Goal: Task Accomplishment & Management: Manage account settings

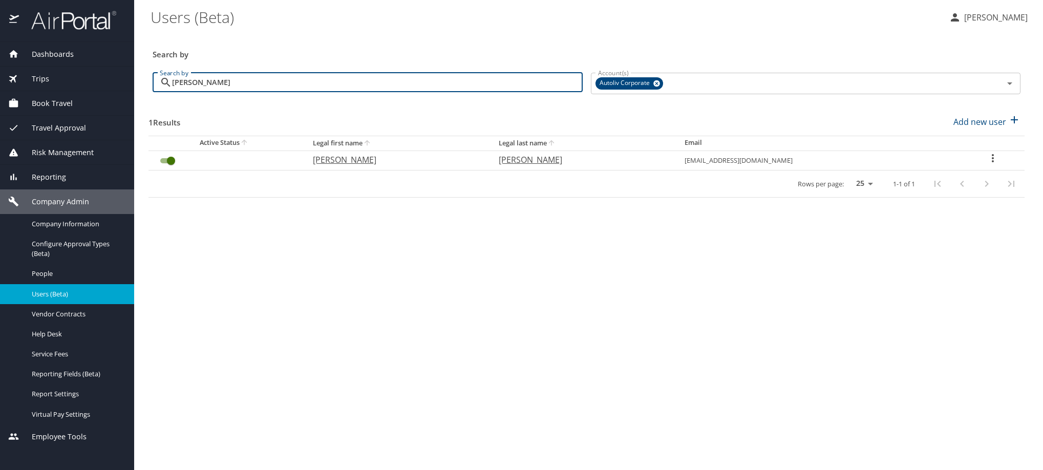
type input "[PERSON_NAME]"
click at [982, 167] on div "User Search Table" at bounding box center [992, 159] width 47 height 15
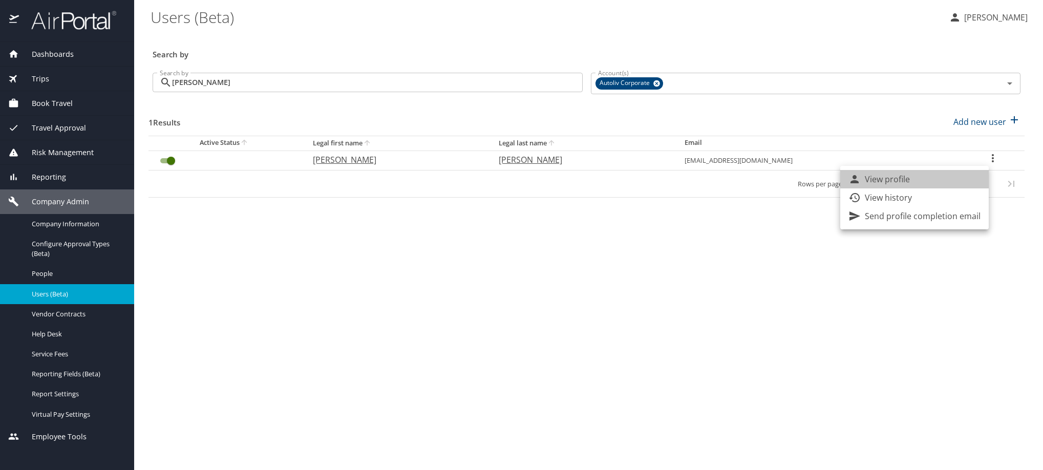
click at [956, 185] on li "View profile" at bounding box center [914, 179] width 148 height 18
select select "US"
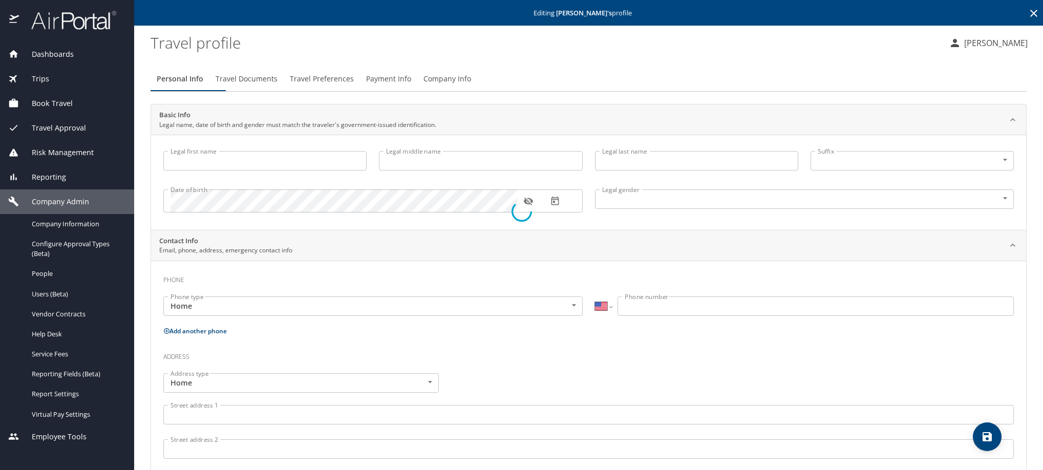
type input "[PERSON_NAME]"
type input "[DEMOGRAPHIC_DATA]"
select select "MX"
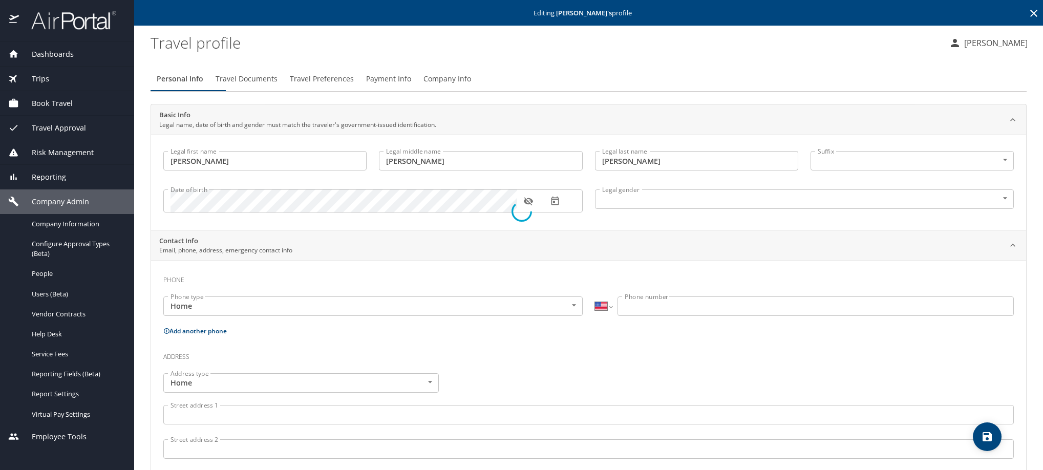
select select "MX"
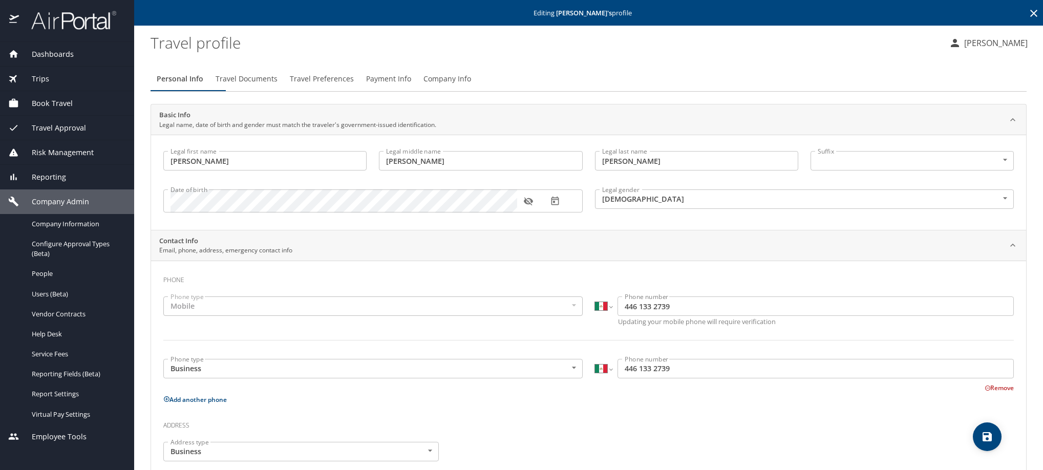
click at [354, 86] on span "Travel Preferences" at bounding box center [322, 79] width 64 height 13
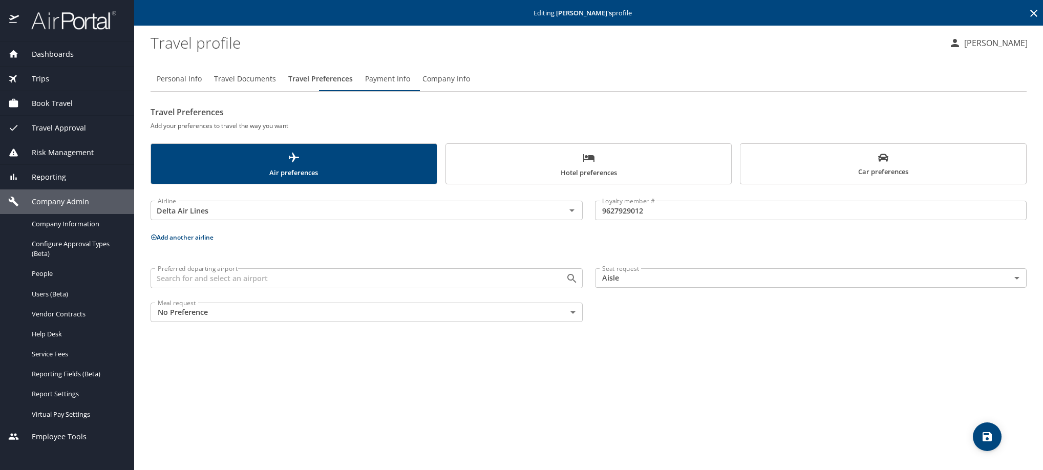
click at [410, 85] on span "Payment Info" at bounding box center [387, 79] width 45 height 13
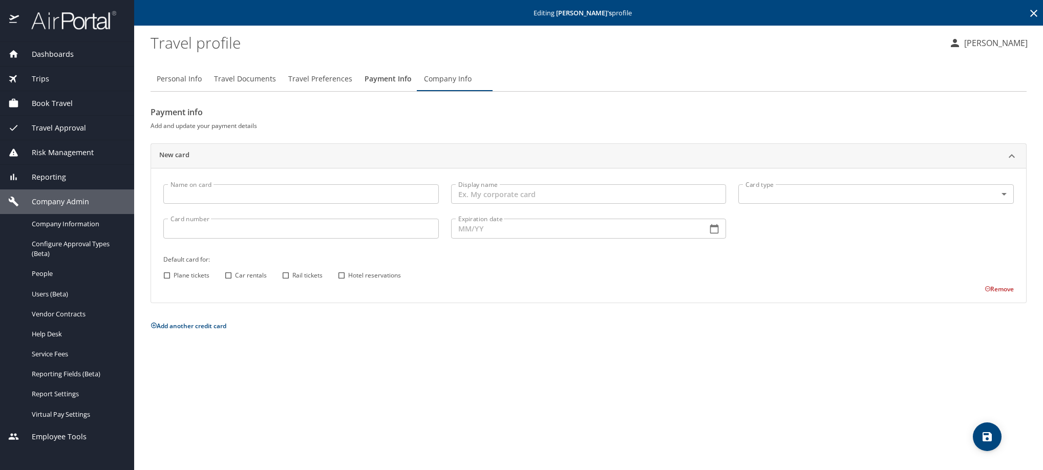
click at [1031, 11] on icon at bounding box center [1034, 13] width 12 height 12
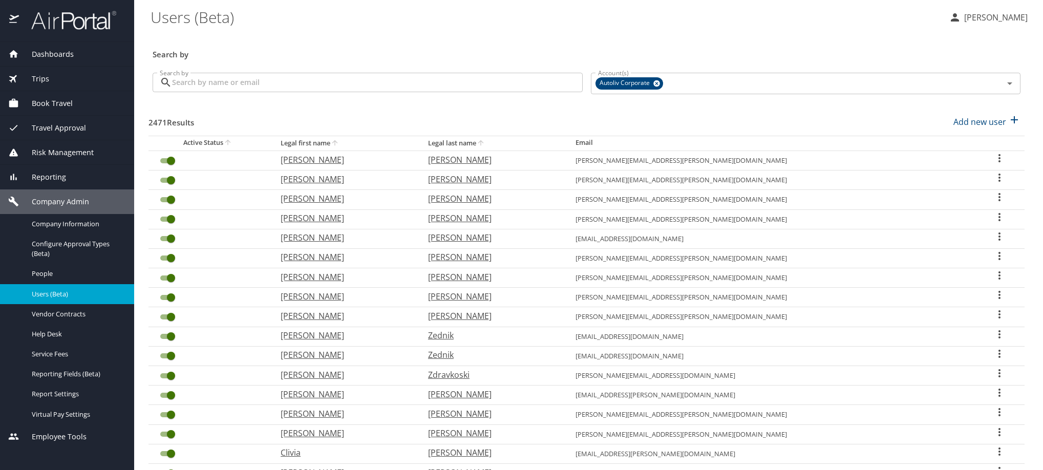
click at [372, 92] on input "Search by" at bounding box center [377, 82] width 411 height 19
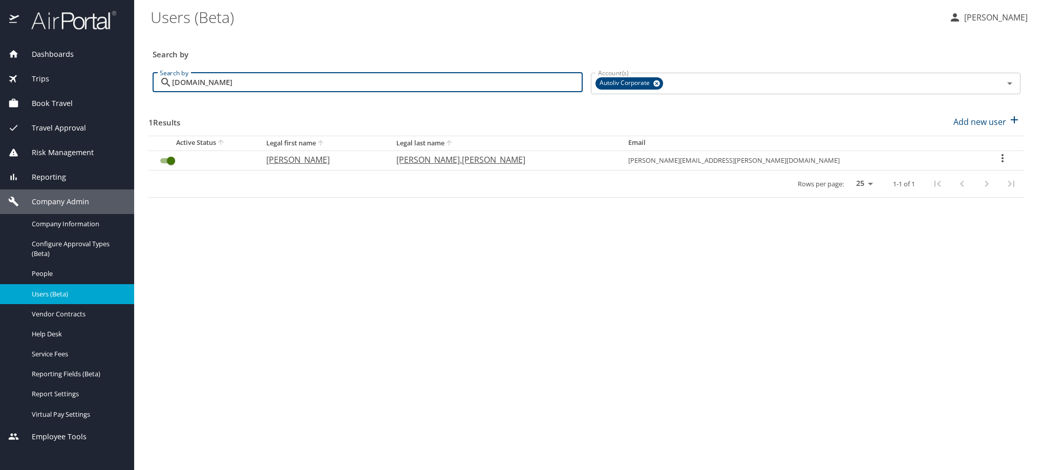
type input "[DOMAIN_NAME]"
click at [996, 164] on icon "User Search Table" at bounding box center [1002, 158] width 12 height 12
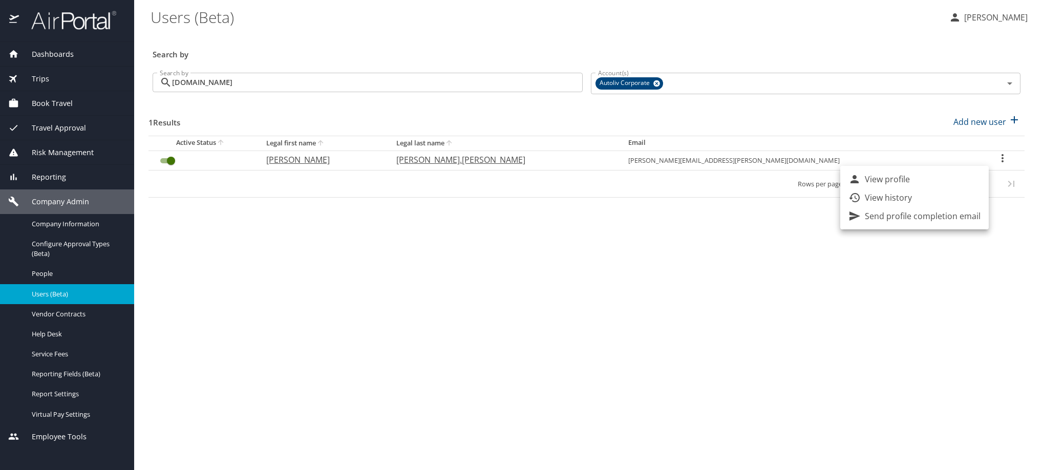
click at [910, 185] on p "View profile" at bounding box center [887, 179] width 45 height 12
select select "US"
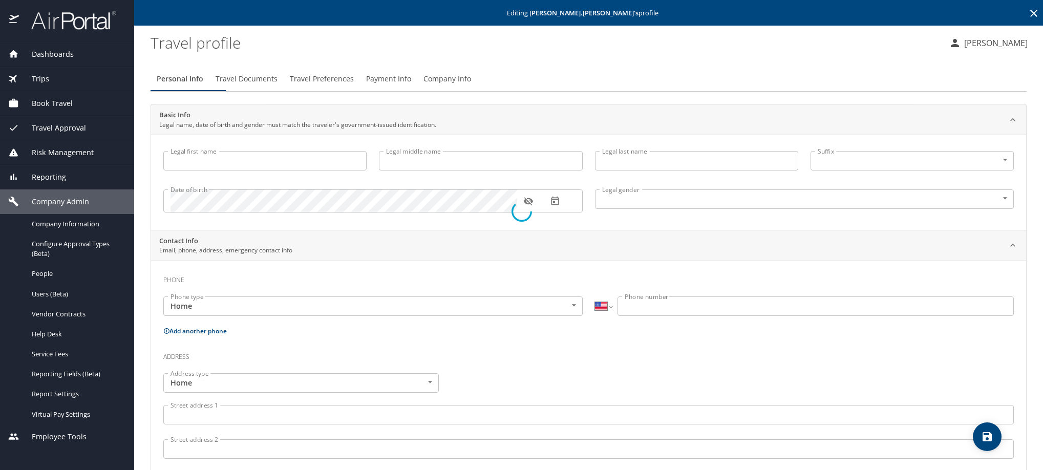
click at [470, 56] on div at bounding box center [521, 211] width 1043 height 517
type input "[PERSON_NAME]"
type input "[PERSON_NAME].[PERSON_NAME]"
type input "[DEMOGRAPHIC_DATA]"
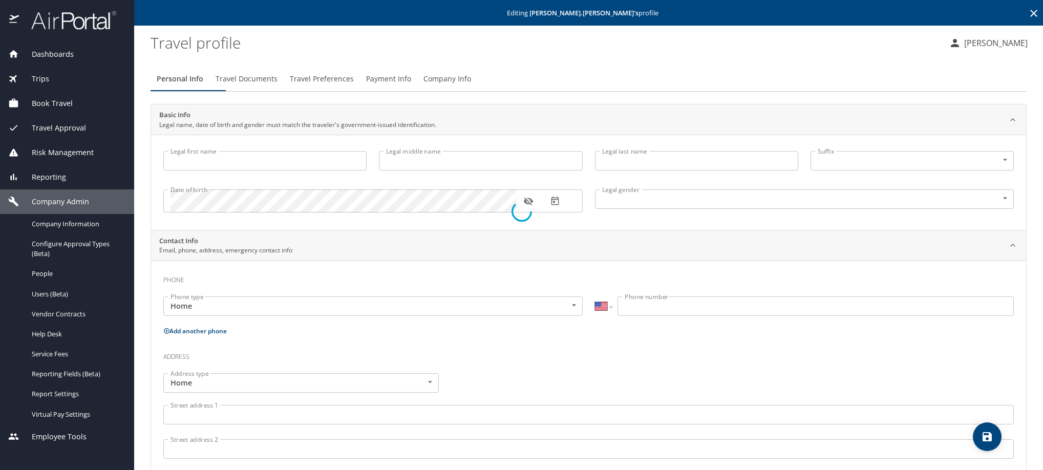
type input "[PERSON_NAME]"
select select "MX"
type input "[PHONE_NUMBER]"
type input "[PERSON_NAME][EMAIL_ADDRESS][DOMAIN_NAME]"
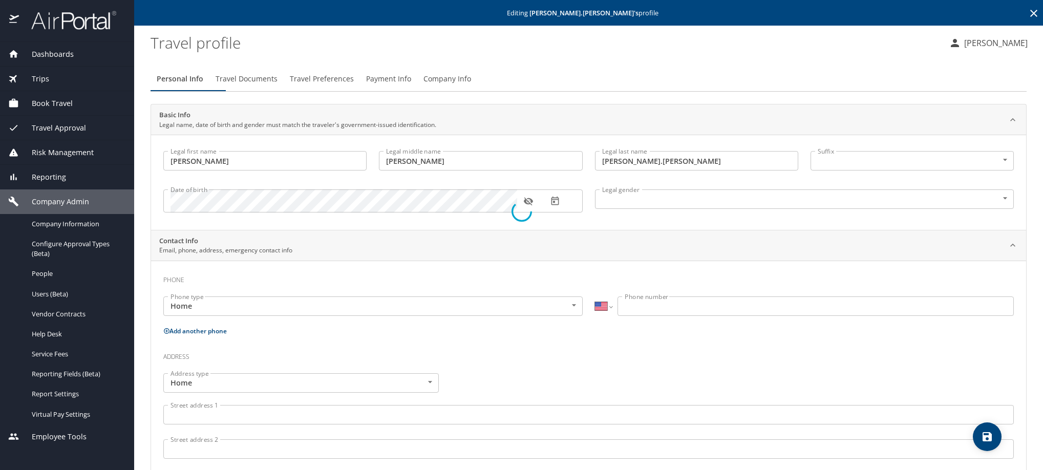
select select "MX"
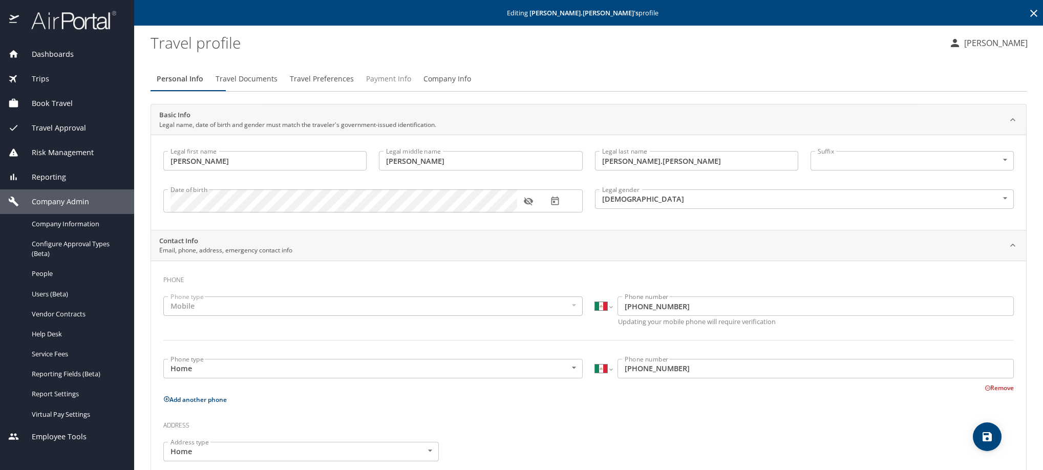
click at [411, 84] on span "Payment Info" at bounding box center [388, 79] width 45 height 13
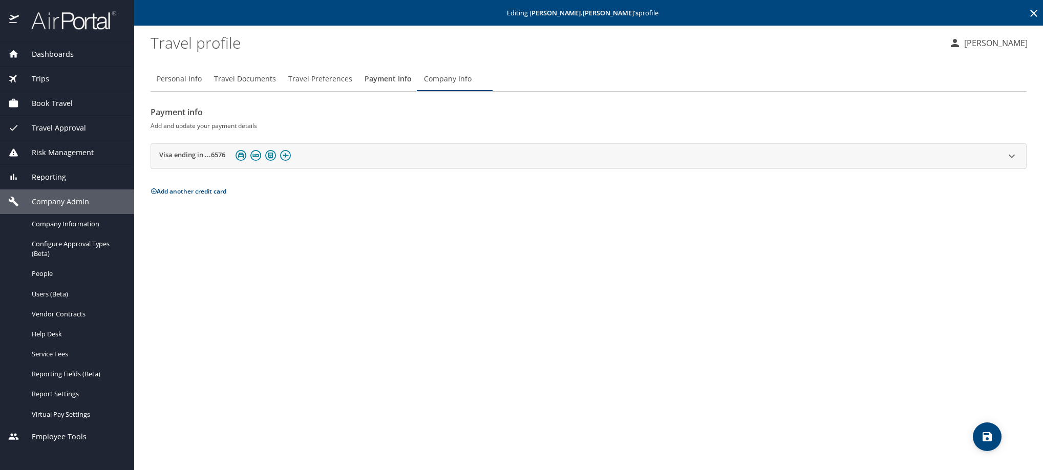
click at [189, 162] on h2 "Visa ending in ...6576" at bounding box center [192, 156] width 66 height 12
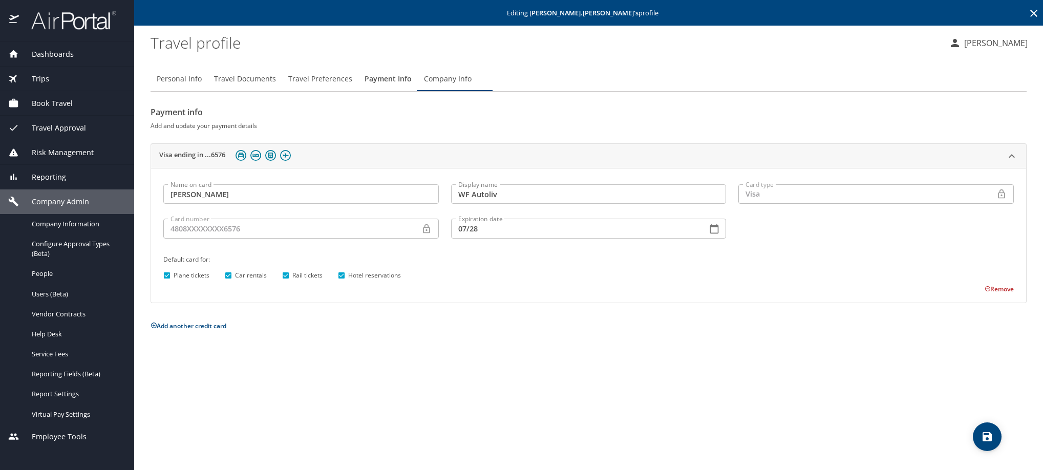
click at [171, 282] on input "Plane tickets" at bounding box center [166, 275] width 13 height 13
checkbox input "false"
click at [991, 441] on icon "save" at bounding box center [986, 436] width 9 height 9
click at [175, 83] on span "Personal Info" at bounding box center [179, 79] width 45 height 13
select select "MX"
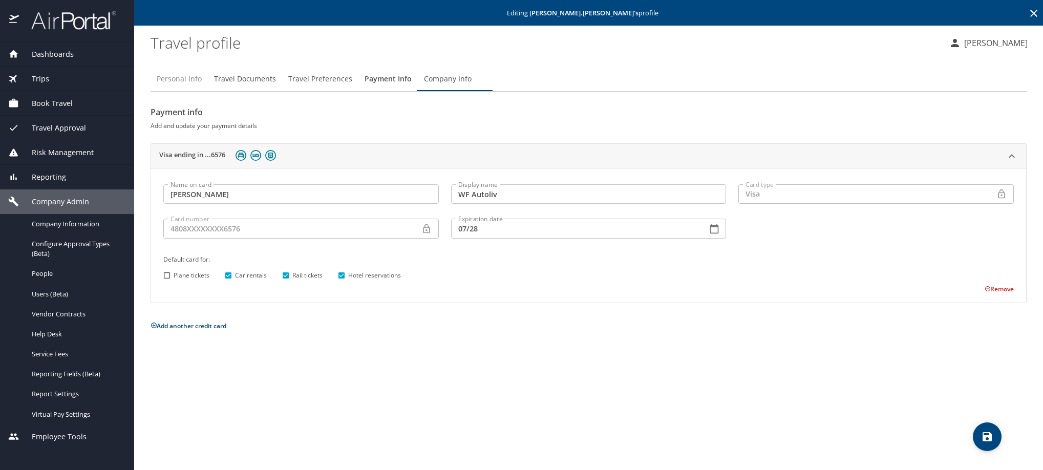
select select "MX"
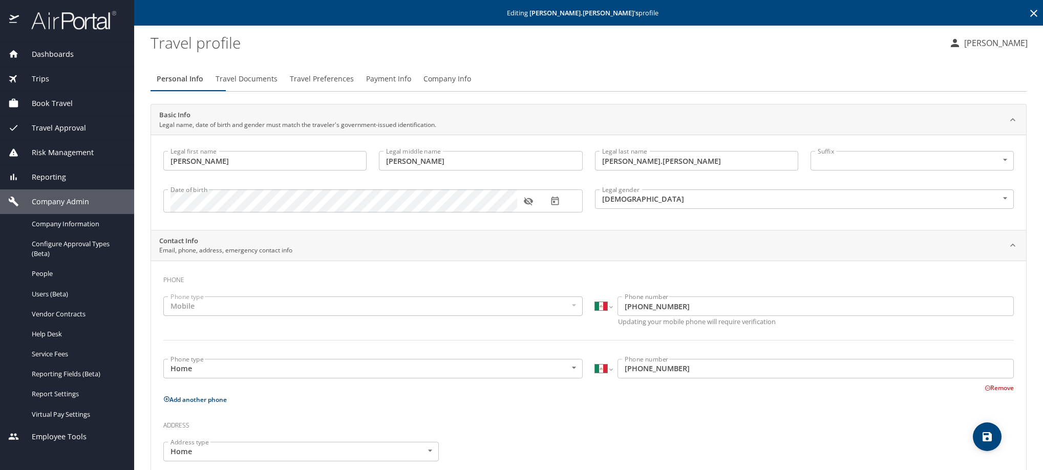
click at [638, 170] on input "[PERSON_NAME].[PERSON_NAME]" at bounding box center [696, 160] width 203 height 19
type input "[PERSON_NAME]"
click at [989, 439] on icon "save" at bounding box center [986, 436] width 9 height 9
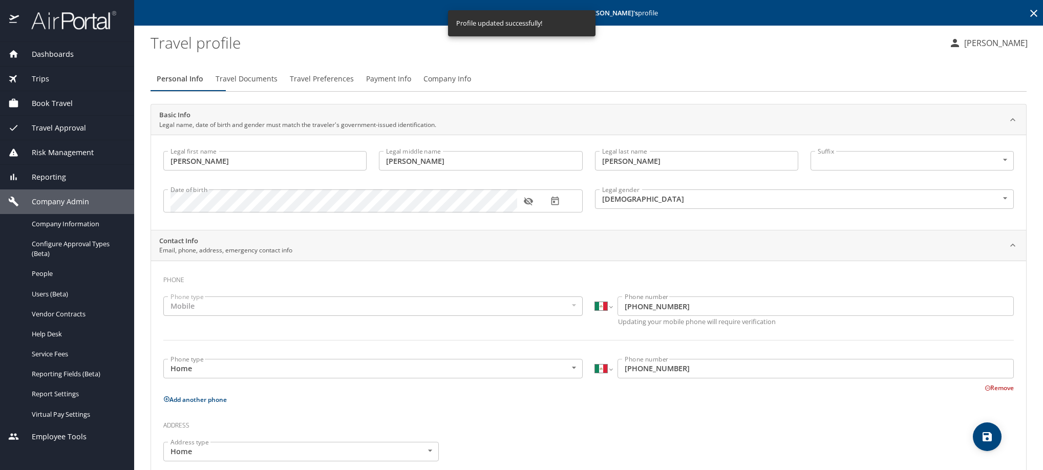
select select "MX"
click at [637, 170] on input "[PERSON_NAME]" at bounding box center [696, 160] width 203 height 19
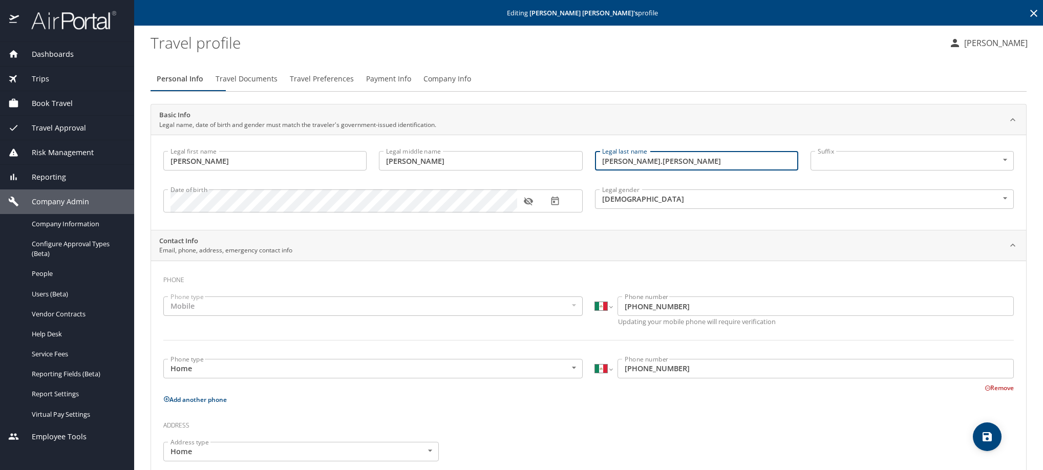
type input "[PERSON_NAME].[PERSON_NAME]"
click at [984, 441] on icon "save" at bounding box center [986, 436] width 9 height 9
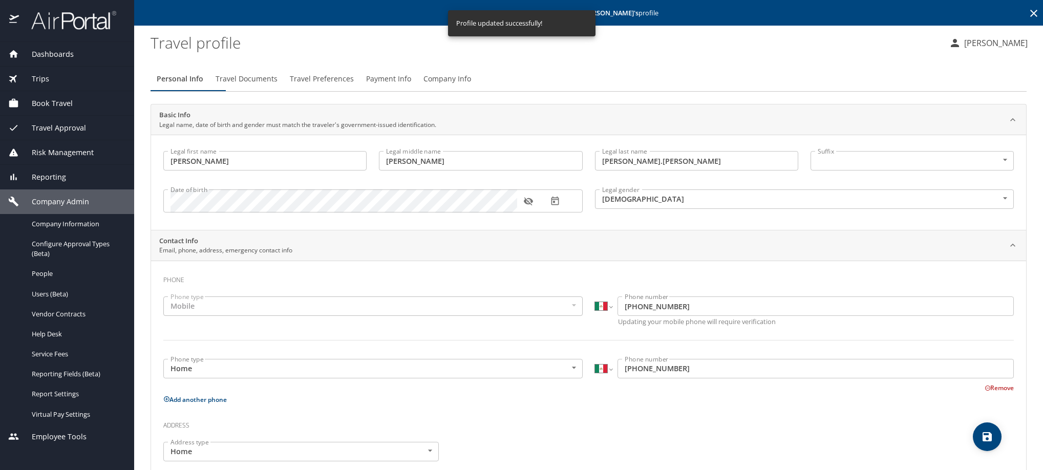
select select "MX"
click at [354, 86] on span "Travel Preferences" at bounding box center [322, 79] width 64 height 13
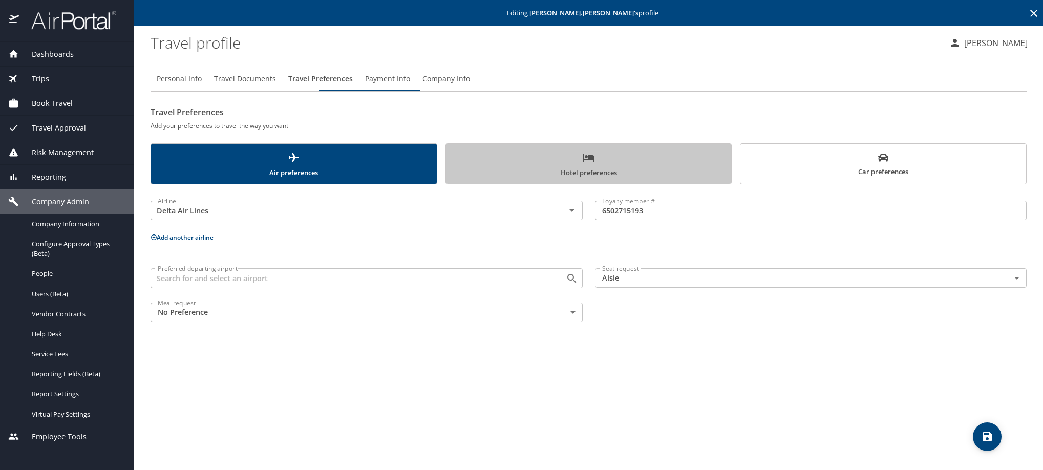
click at [555, 179] on span "Hotel preferences" at bounding box center [588, 165] width 273 height 27
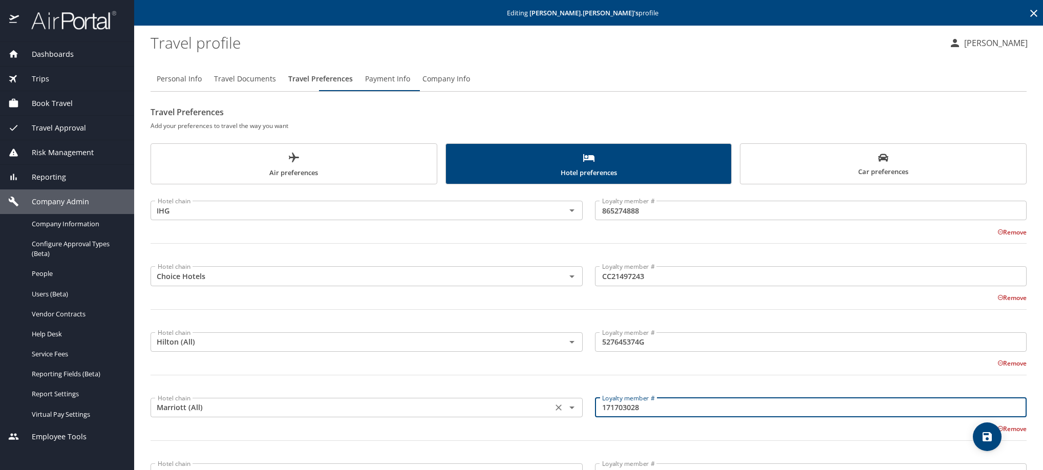
drag, startPoint x: 664, startPoint y: 453, endPoint x: 541, endPoint y: 453, distance: 122.9
click at [541, 453] on div "Hotel chain Marriott (All) Hotel chain Loyalty member # 171703028 Loyalty membe…" at bounding box center [588, 424] width 888 height 72
click at [198, 86] on span "Personal Info" at bounding box center [179, 79] width 45 height 13
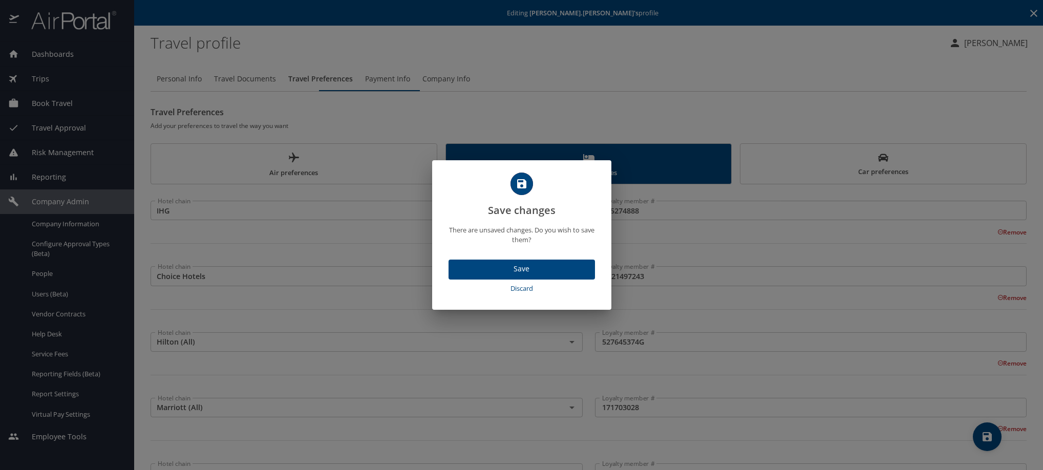
click at [505, 294] on span "Discard" at bounding box center [522, 289] width 138 height 12
select select "MX"
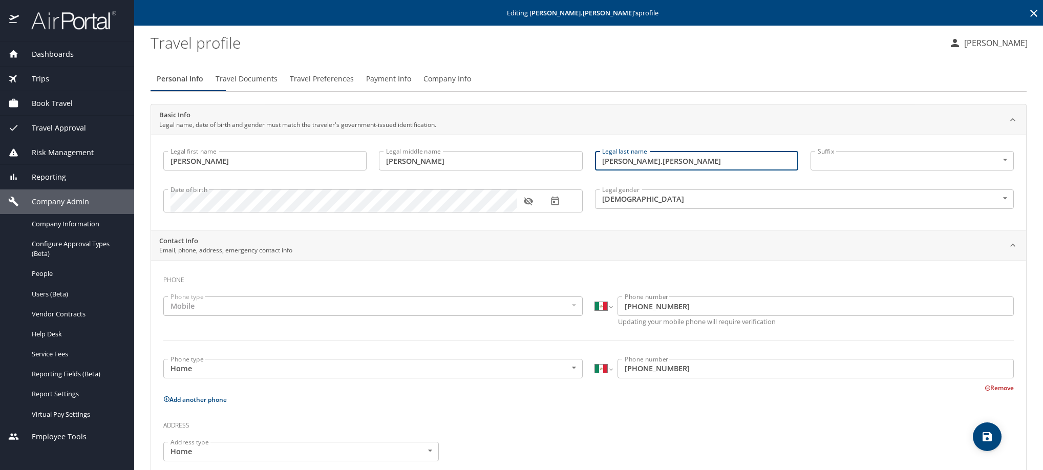
drag, startPoint x: 637, startPoint y: 177, endPoint x: 679, endPoint y: 284, distance: 115.4
type input "[PERSON_NAME]"
click at [988, 435] on icon "save" at bounding box center [986, 436] width 9 height 9
select select "MX"
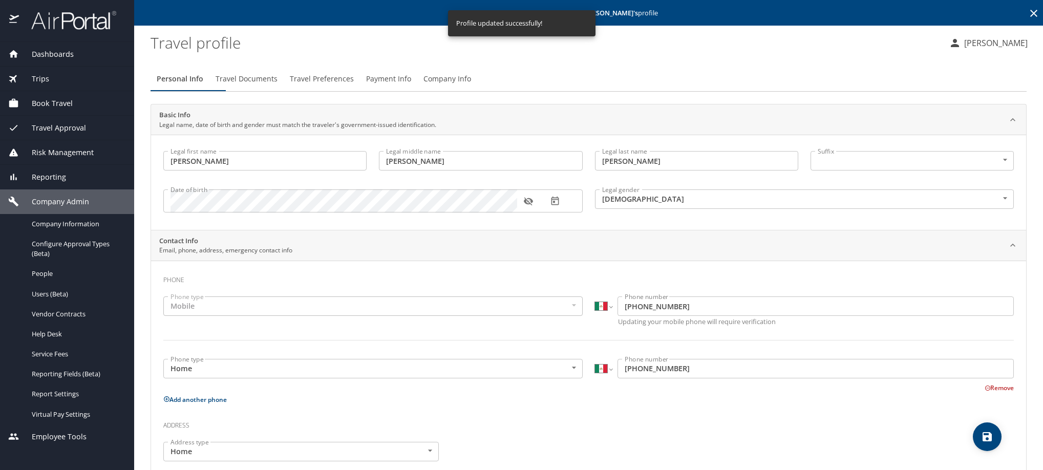
select select "MX"
click at [411, 86] on span "Payment Info" at bounding box center [388, 79] width 45 height 13
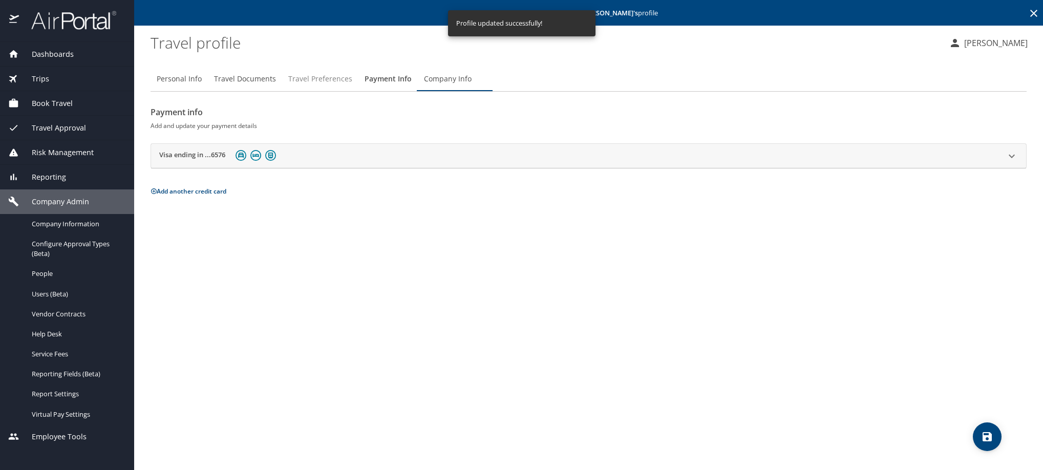
click at [352, 86] on span "Travel Preferences" at bounding box center [320, 79] width 64 height 13
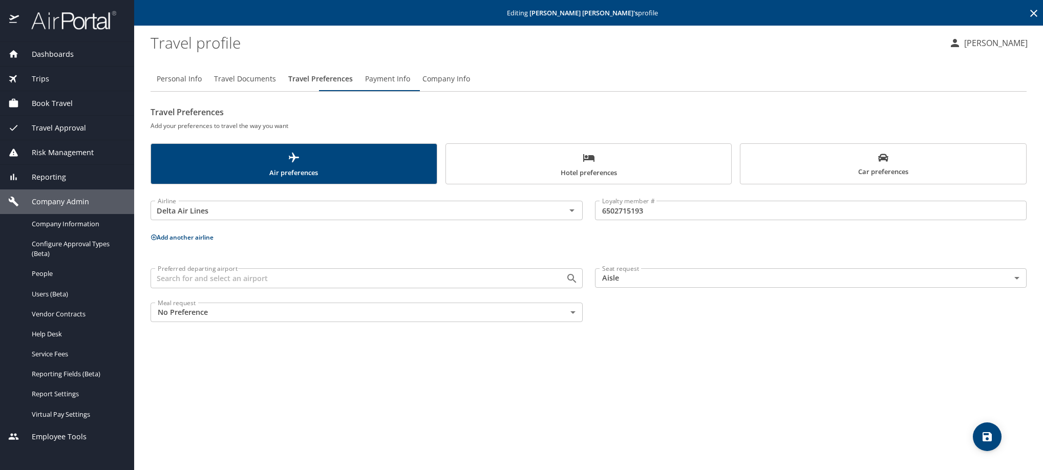
click at [551, 179] on span "Hotel preferences" at bounding box center [588, 165] width 273 height 27
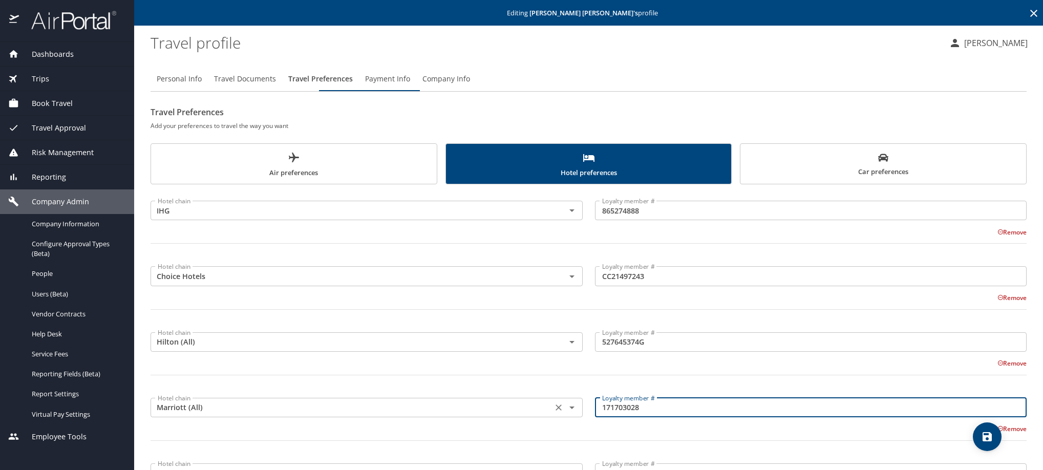
drag, startPoint x: 519, startPoint y: 448, endPoint x: 499, endPoint y: 448, distance: 20.0
click at [499, 448] on div "Hotel chain Marriott (All) Hotel chain Loyalty member # 171703028 Loyalty membe…" at bounding box center [588, 424] width 888 height 72
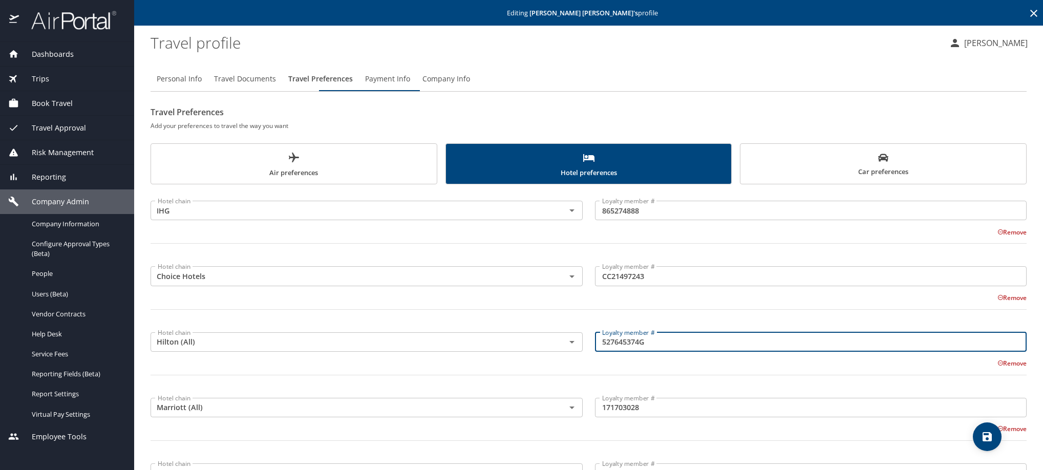
drag, startPoint x: 676, startPoint y: 380, endPoint x: 458, endPoint y: 358, distance: 219.2
click at [458, 358] on div "Hotel chain Hilton (All) Hotel chain Loyalty member # 527645374G Loyalty member…" at bounding box center [588, 358] width 888 height 72
click at [463, 45] on profile "Travel profile" at bounding box center [546, 43] width 790 height 32
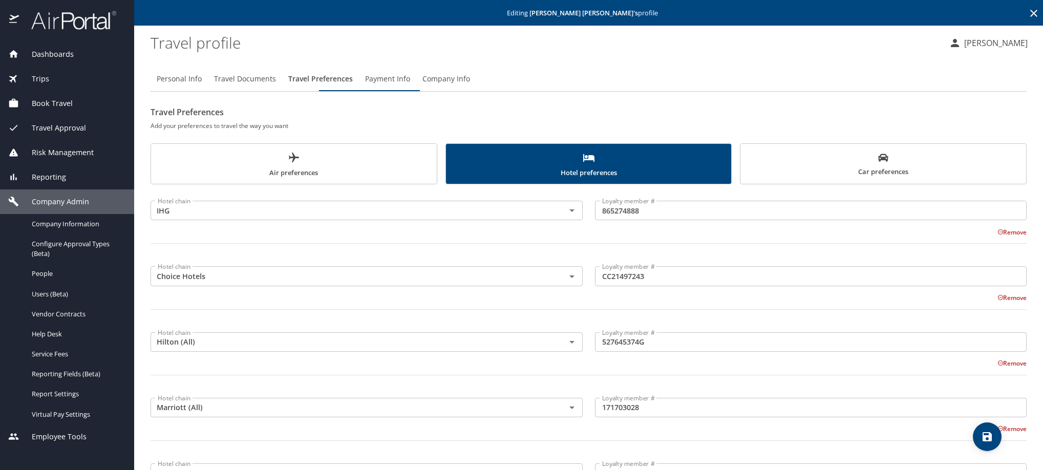
click at [1028, 16] on icon at bounding box center [1034, 13] width 12 height 12
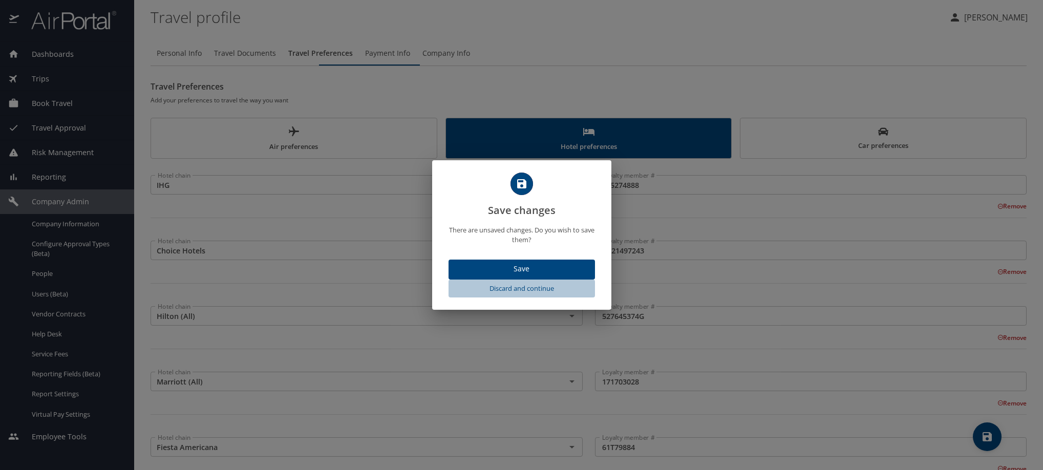
click at [533, 294] on span "Discard and continue" at bounding box center [522, 289] width 138 height 12
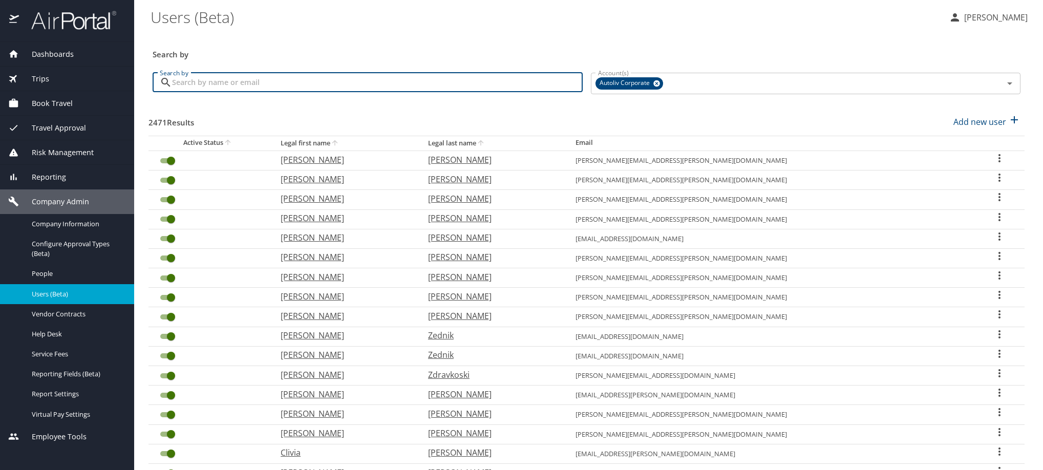
click at [318, 90] on input "Search by" at bounding box center [377, 82] width 411 height 19
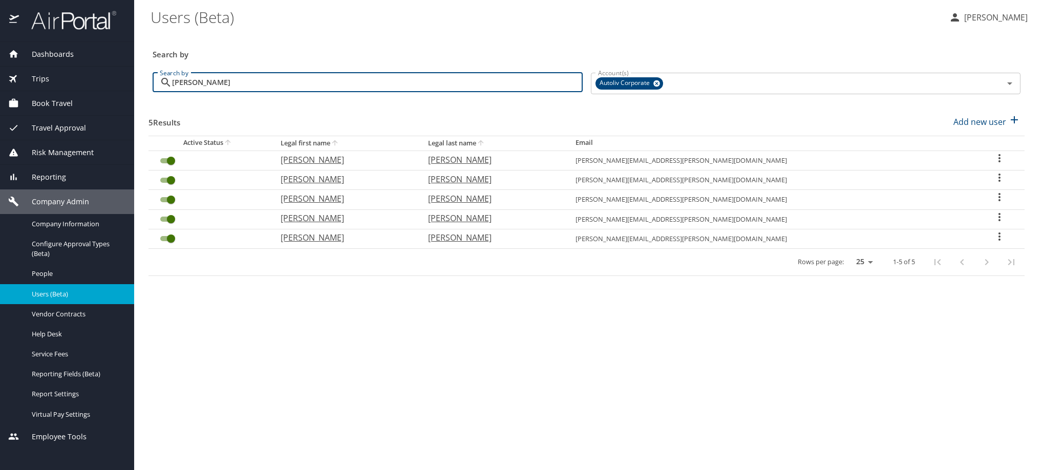
type input "[PERSON_NAME]"
click at [998, 164] on icon "User Search Table" at bounding box center [999, 158] width 12 height 12
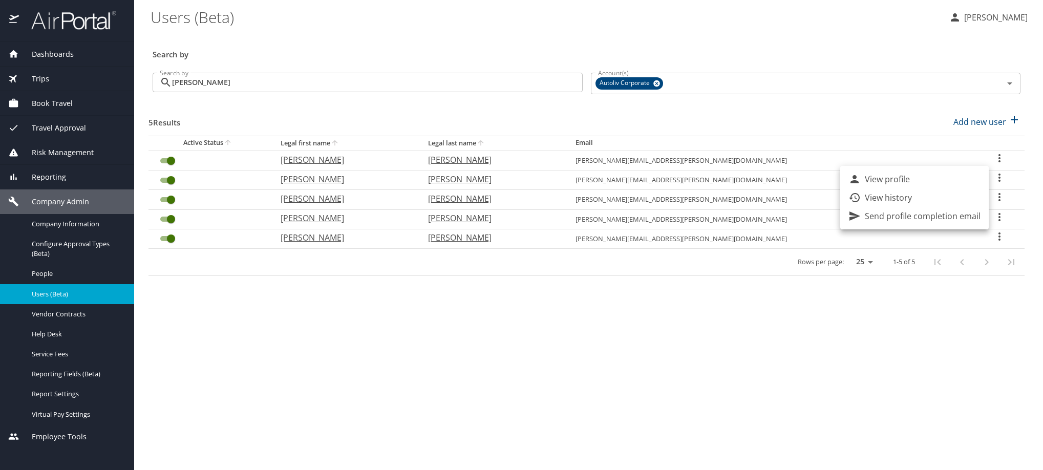
click at [965, 186] on li "View profile" at bounding box center [914, 179] width 148 height 18
select select "US"
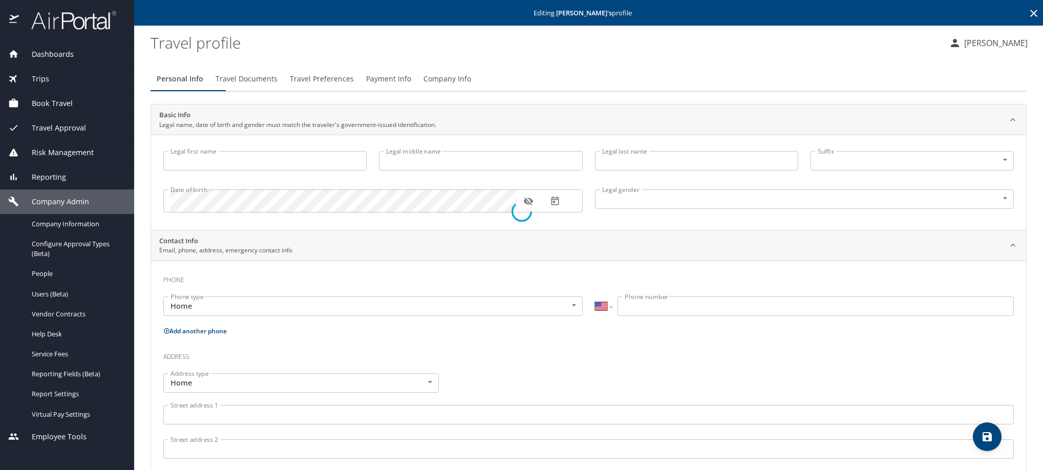
type input "[PERSON_NAME]"
type input "[DEMOGRAPHIC_DATA]"
type input "[PERSON_NAME]"
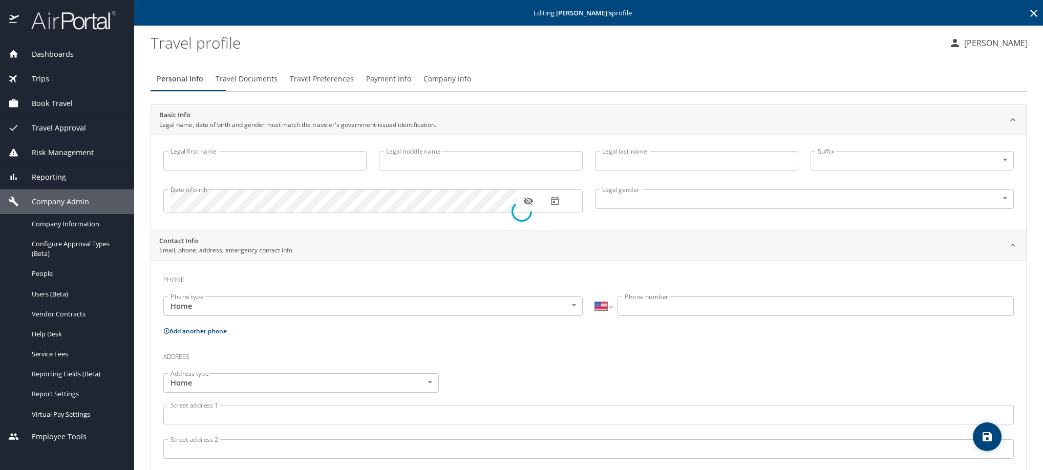
type input "[PERSON_NAME]"
select select "MX"
type input "[PHONE_NUMBER]"
select select "MX"
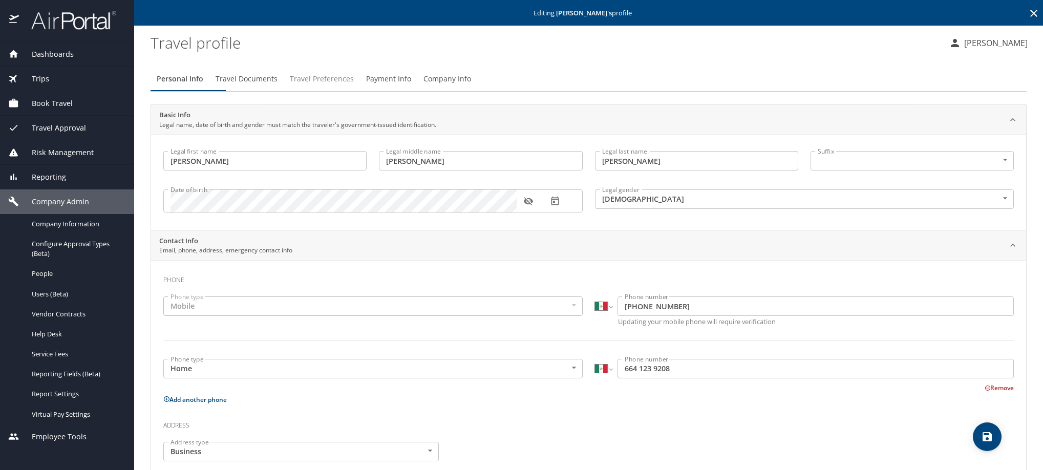
click at [354, 86] on span "Travel Preferences" at bounding box center [322, 79] width 64 height 13
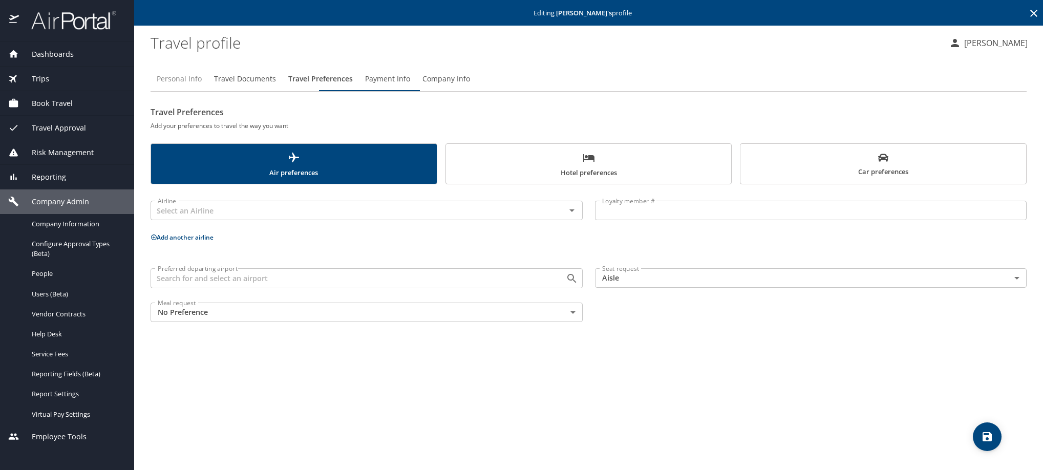
click at [194, 86] on span "Personal Info" at bounding box center [179, 79] width 45 height 13
select select "MX"
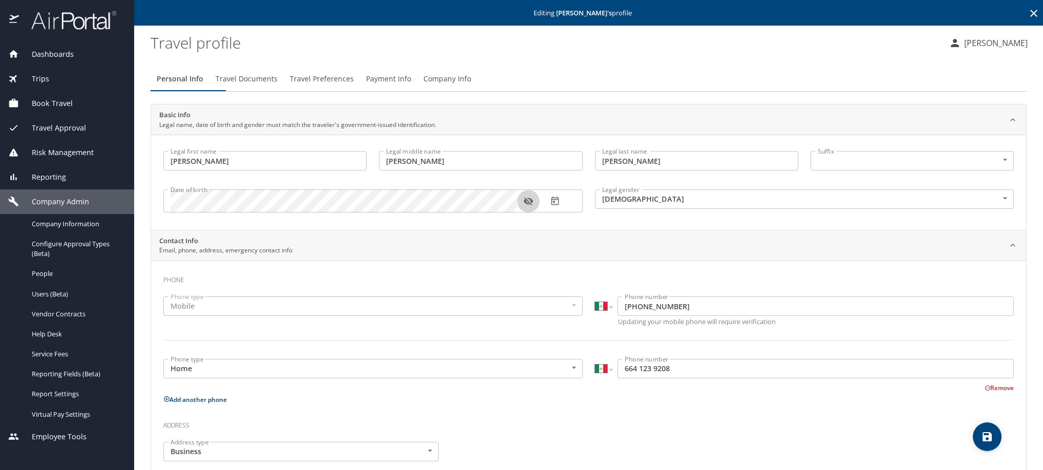
click at [533, 206] on icon "button" at bounding box center [528, 201] width 10 height 10
click at [1030, 17] on icon at bounding box center [1033, 13] width 7 height 7
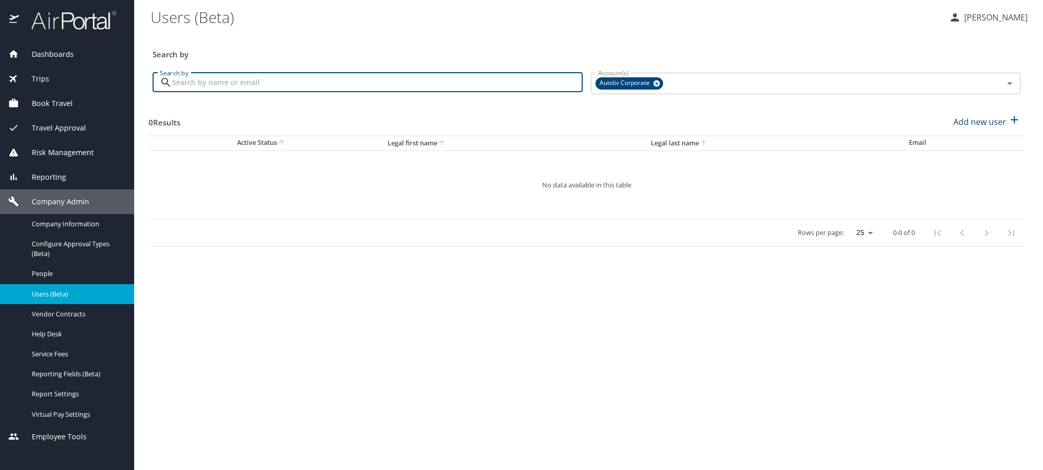
click at [364, 92] on input "Search by" at bounding box center [377, 82] width 411 height 19
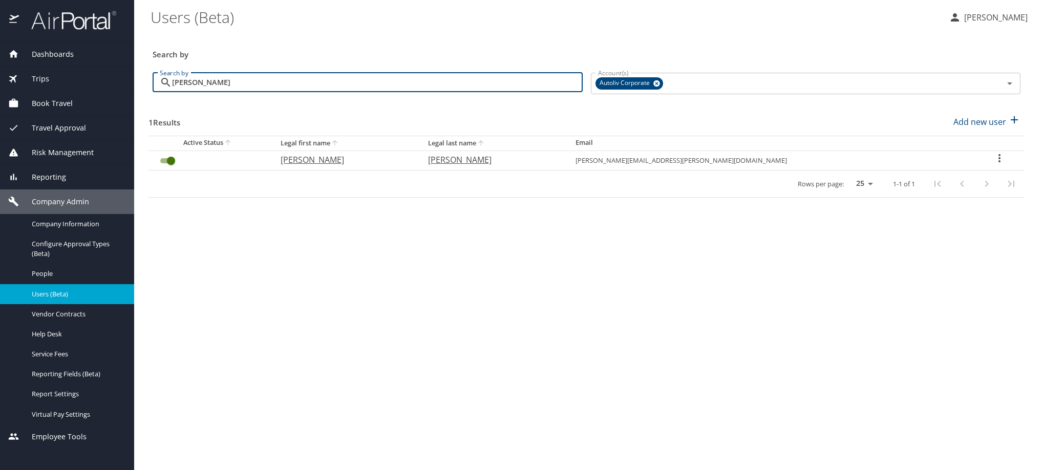
type input "[PERSON_NAME]"
click at [993, 164] on icon "User Search Table" at bounding box center [999, 158] width 12 height 12
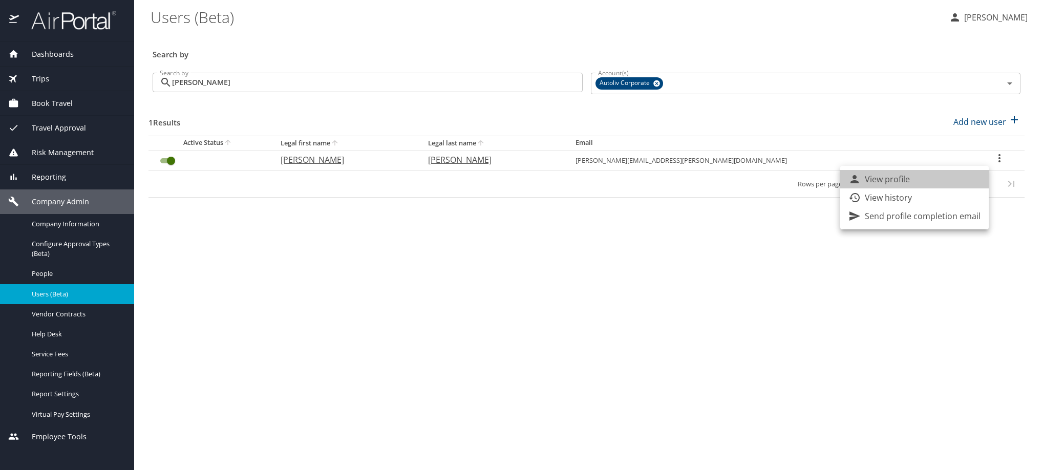
click at [933, 186] on li "View profile" at bounding box center [914, 179] width 148 height 18
select select "US"
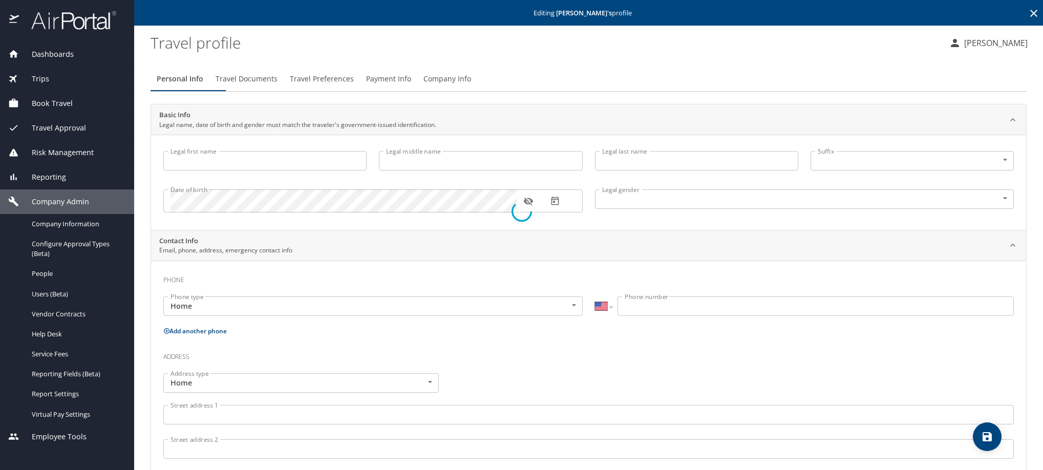
type input "[PERSON_NAME]"
type input "[DEMOGRAPHIC_DATA]"
type input "[PERSON_NAME]"
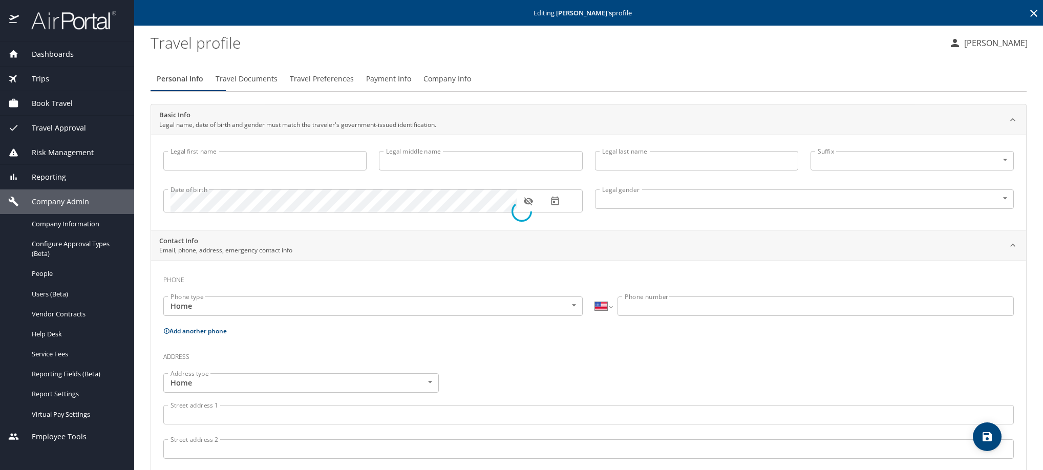
select select "MX"
type input "442 114 1593"
type input "[EMAIL_ADDRESS][PERSON_NAME][DOMAIN_NAME]"
select select "MX"
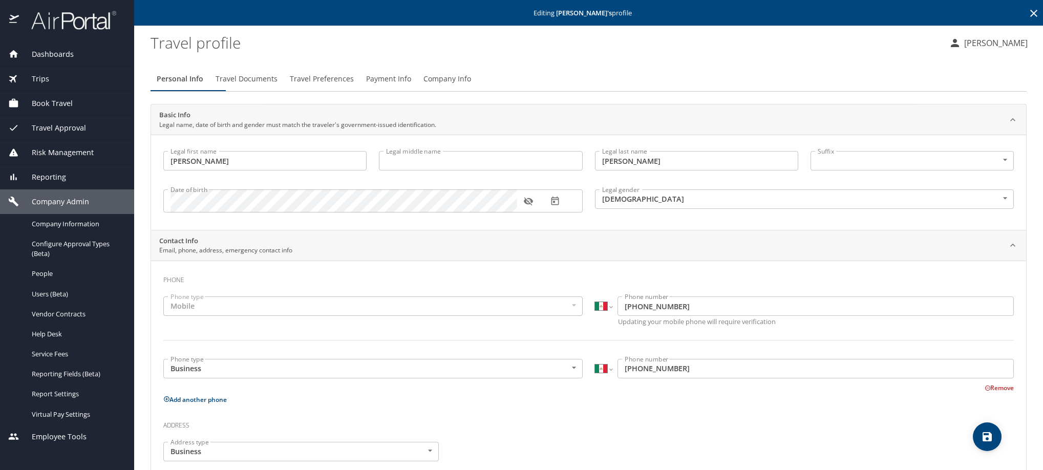
click at [411, 86] on span "Payment Info" at bounding box center [388, 79] width 45 height 13
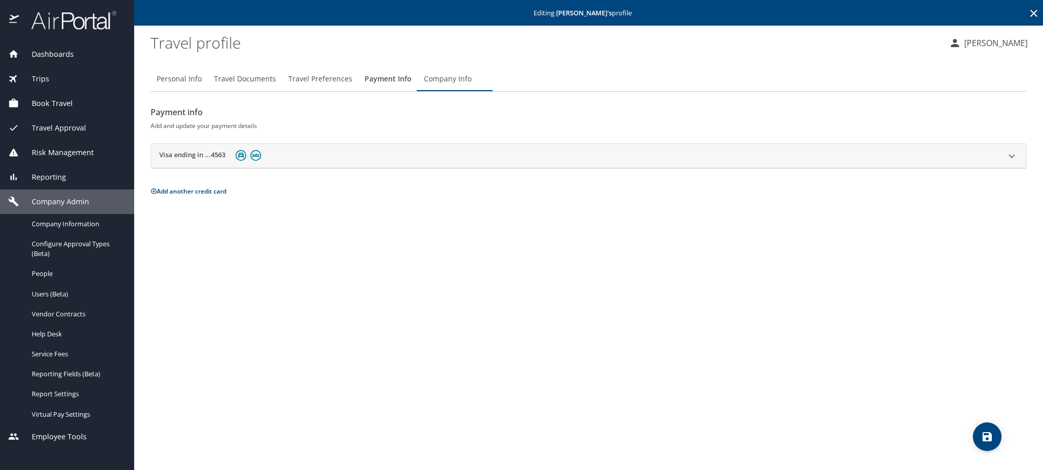
drag, startPoint x: 206, startPoint y: 174, endPoint x: 217, endPoint y: 189, distance: 18.7
click at [206, 162] on h2 "Visa ending in ...4563" at bounding box center [192, 156] width 66 height 12
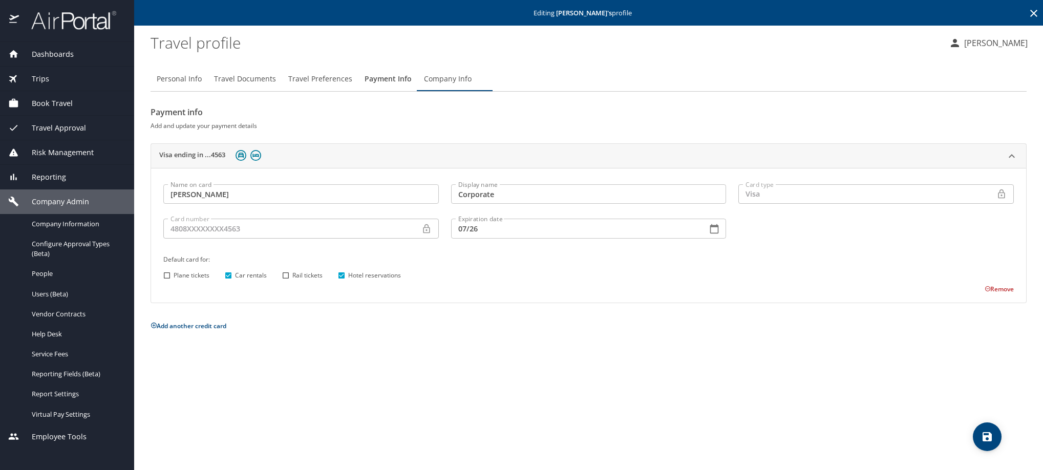
click at [1033, 19] on icon at bounding box center [1034, 13] width 12 height 12
